Goal: Find specific page/section: Find specific page/section

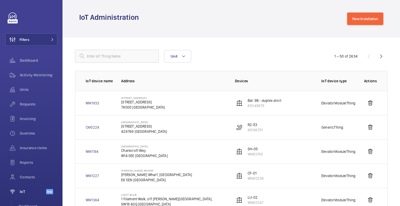
scroll to position [44, 0]
click at [132, 57] on input "text" at bounding box center [117, 56] width 84 height 13
click at [137, 58] on input "text" at bounding box center [117, 56] width 84 height 13
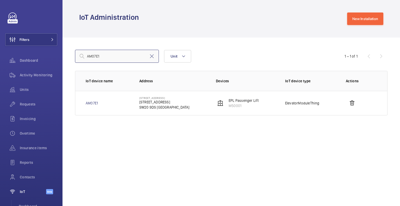
type input "AM07E1"
click at [91, 105] on link "AM07E1" at bounding box center [92, 103] width 12 height 5
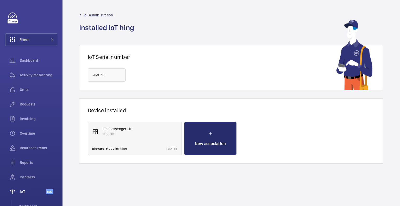
click at [136, 136] on div "EPL Passenger Lift M50001 ElevatorModuleThing [DATE]" at bounding box center [135, 138] width 94 height 33
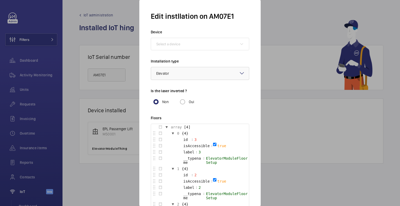
click at [297, 107] on div at bounding box center [200, 103] width 400 height 206
